Goal: Browse casually: Explore the website without a specific task or goal

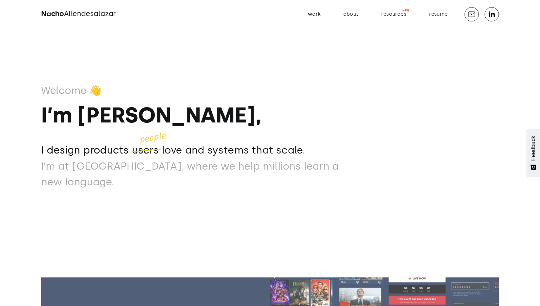
scroll to position [13, 0]
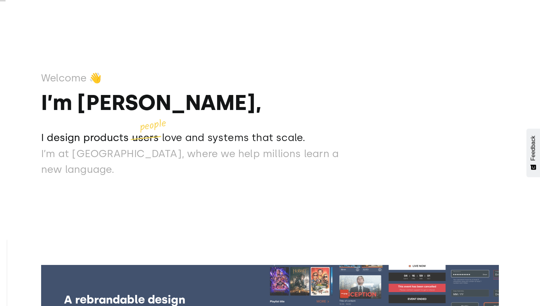
click at [474, 45] on div "Welcome 👋 I’m Nacho, I design products users love and systems that scale. I des…" at bounding box center [269, 140] width 457 height 306
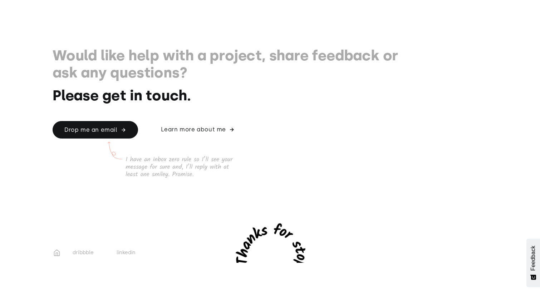
scroll to position [1206, 0]
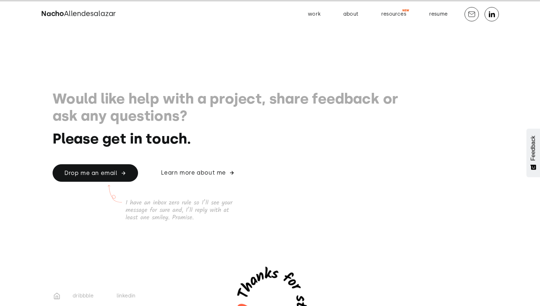
click at [107, 36] on div "dribbble linkedin Would like help with a project, share feedback or ask any que…" at bounding box center [228, 153] width 350 height 308
click at [90, 11] on span "Allendesalazar" at bounding box center [90, 13] width 52 height 9
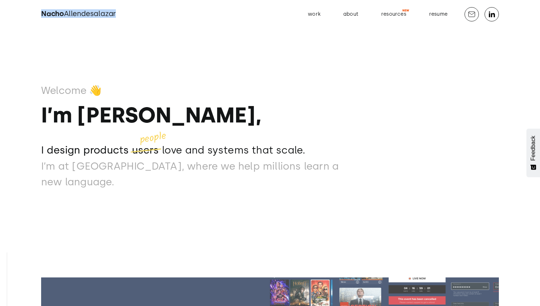
drag, startPoint x: 120, startPoint y: 13, endPoint x: 115, endPoint y: 12, distance: 5.2
click at [115, 12] on div "Nacho Allendesalazar work about resources resume" at bounding box center [269, 14] width 457 height 29
copy h2 "Nacho Allendesalaza"
click at [436, 94] on div "Welcome 👋 I’m Nacho, I design products users love and systems that scale. I des…" at bounding box center [269, 153] width 457 height 306
click at [317, 14] on div "work" at bounding box center [314, 14] width 13 height 9
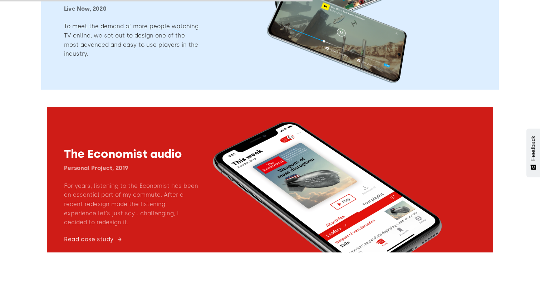
scroll to position [690, 0]
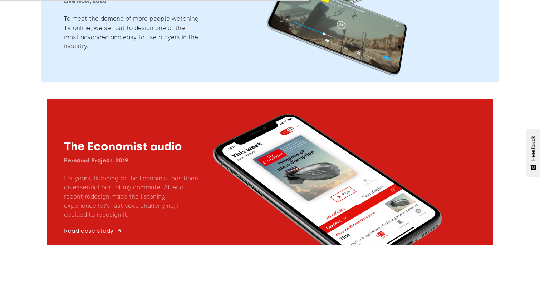
click at [179, 150] on link at bounding box center [269, 172] width 457 height 157
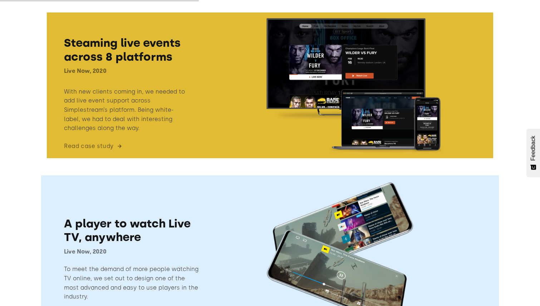
scroll to position [448, 0]
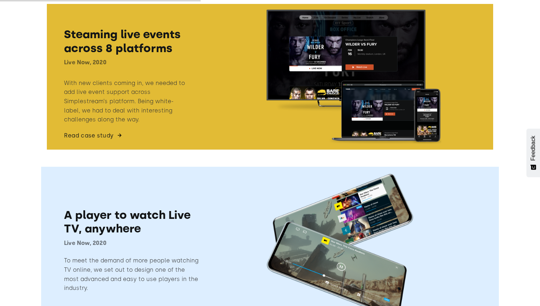
click at [231, 110] on link at bounding box center [269, 76] width 457 height 157
